Goal: Information Seeking & Learning: Learn about a topic

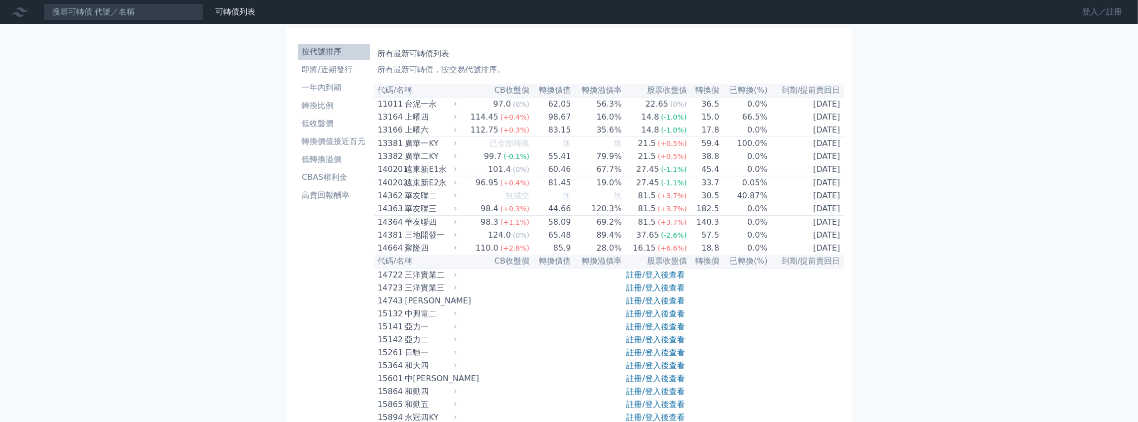
click at [1104, 9] on link "登入／註冊" at bounding box center [1103, 12] width 56 height 16
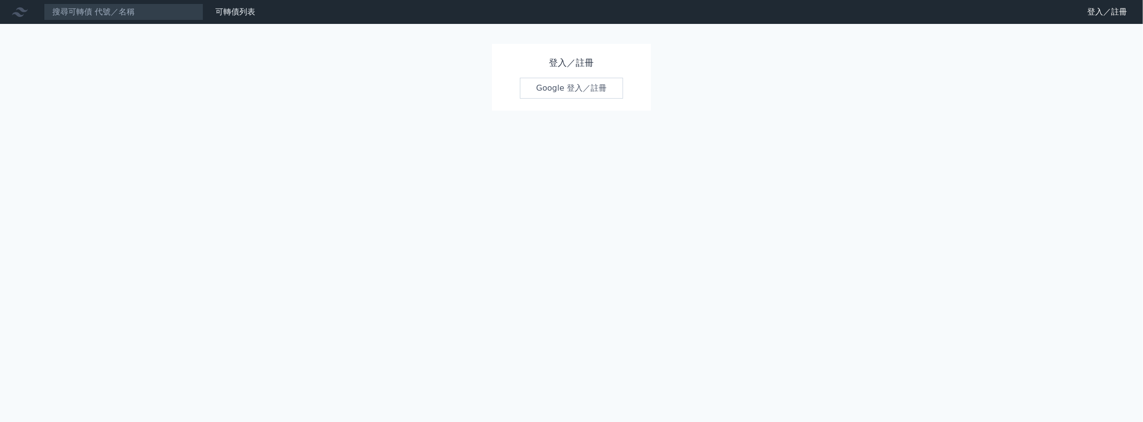
click at [576, 96] on link "Google 登入／註冊" at bounding box center [572, 88] width 104 height 21
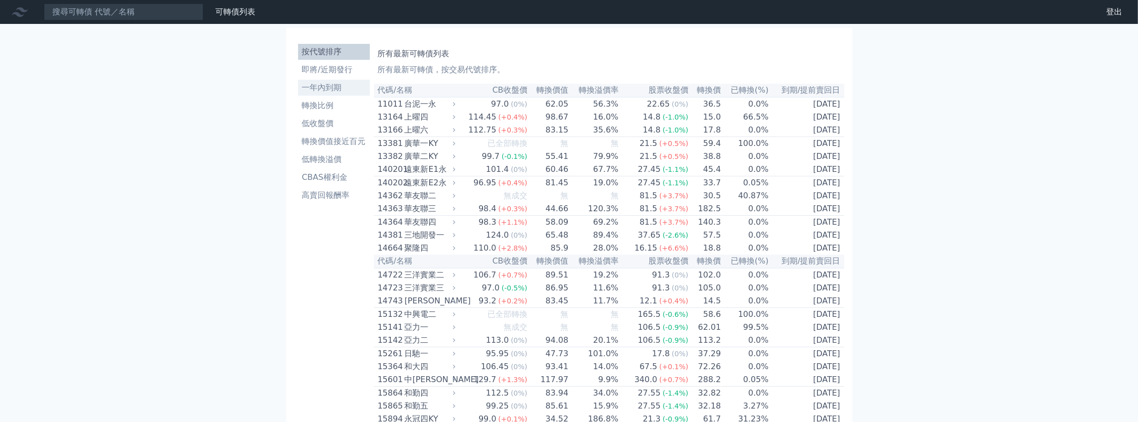
click at [347, 87] on li "一年內到期" at bounding box center [334, 88] width 72 height 12
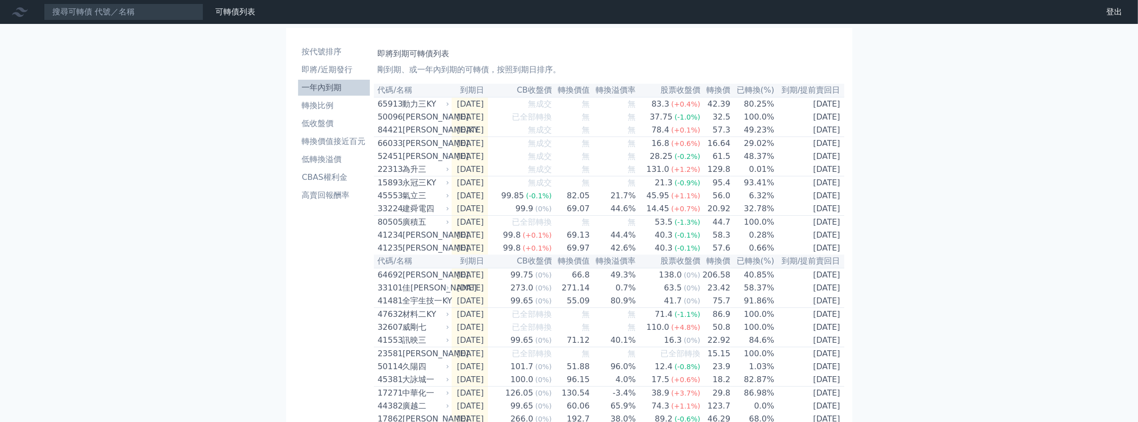
click at [550, 91] on th "CB收盤價" at bounding box center [520, 90] width 64 height 13
click at [544, 91] on th "CB收盤價" at bounding box center [520, 90] width 64 height 13
click at [525, 94] on th "CB收盤價" at bounding box center [520, 90] width 64 height 13
click at [330, 196] on li "高賣回報酬率" at bounding box center [334, 195] width 72 height 12
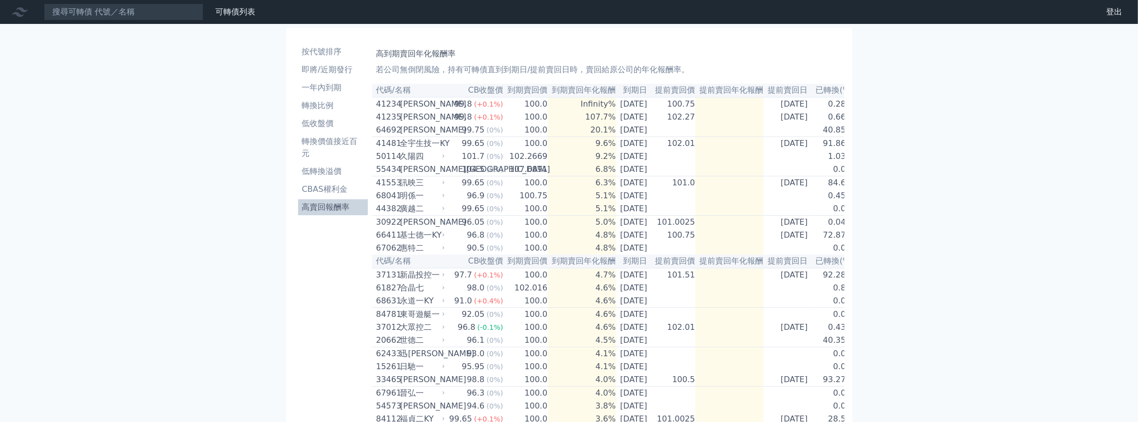
click at [647, 93] on th "到期日" at bounding box center [633, 90] width 35 height 13
click at [333, 184] on li "CBAS權利金" at bounding box center [333, 189] width 70 height 12
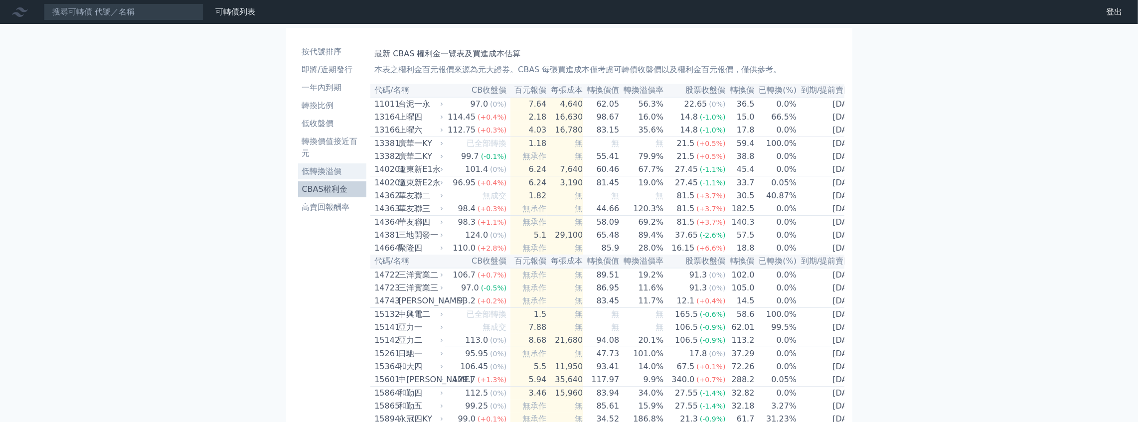
click at [331, 176] on li "低轉換溢價" at bounding box center [332, 172] width 69 height 12
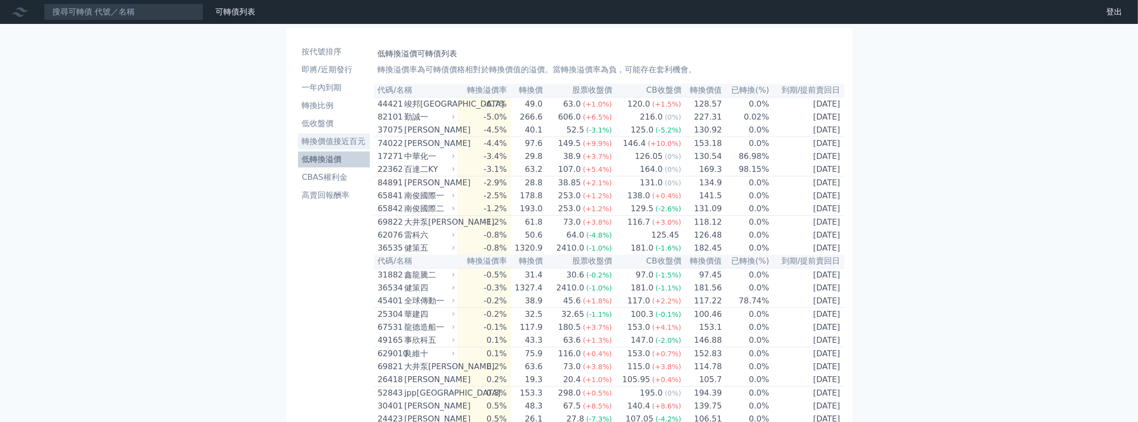
click at [329, 146] on li "轉換價值接近百元" at bounding box center [334, 142] width 72 height 12
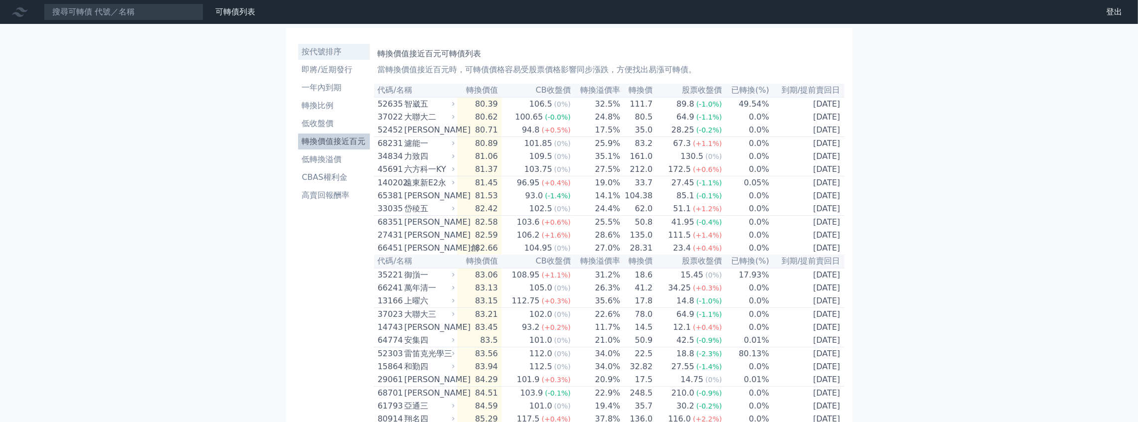
click at [337, 50] on li "按代號排序" at bounding box center [334, 52] width 72 height 12
